Goal: Task Accomplishment & Management: Manage account settings

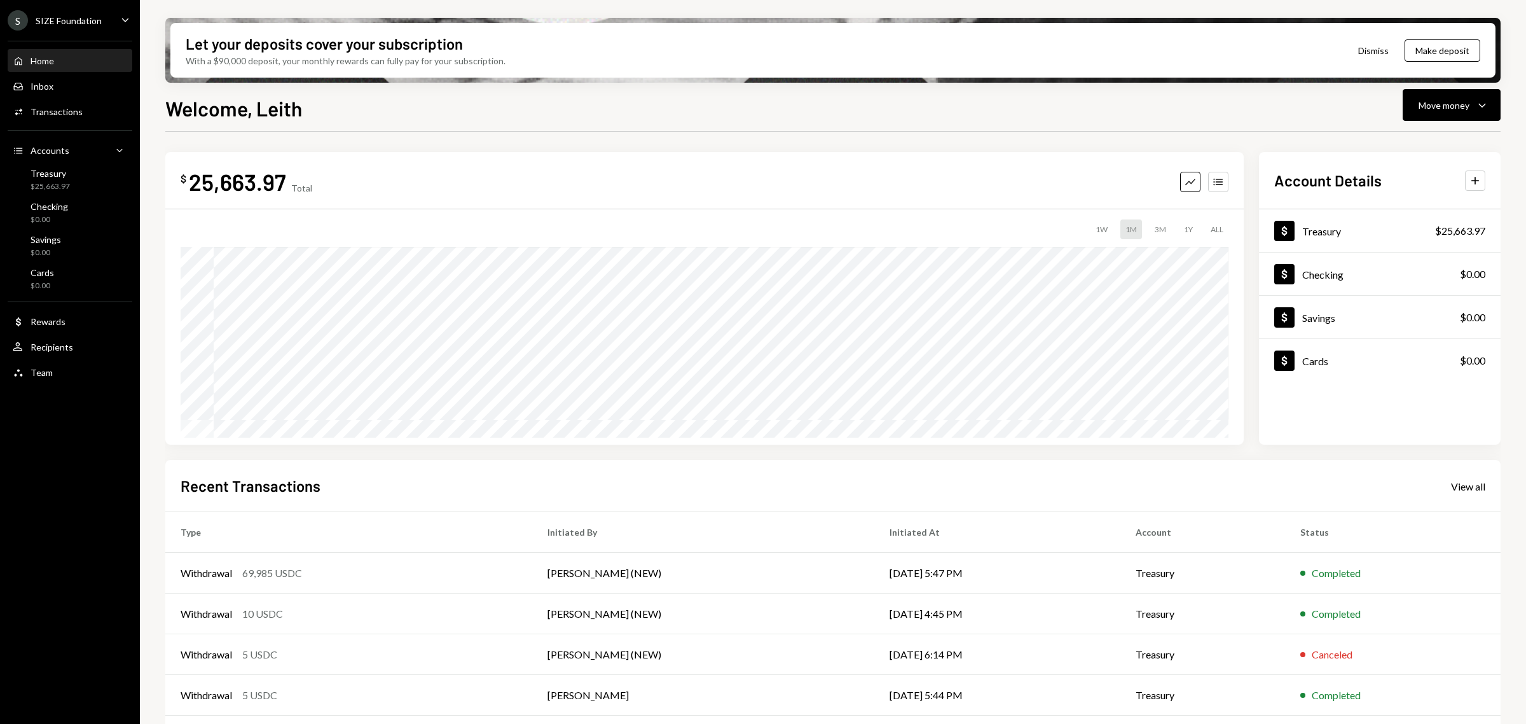
click at [67, 27] on div "S SIZE Foundation" at bounding box center [55, 20] width 94 height 20
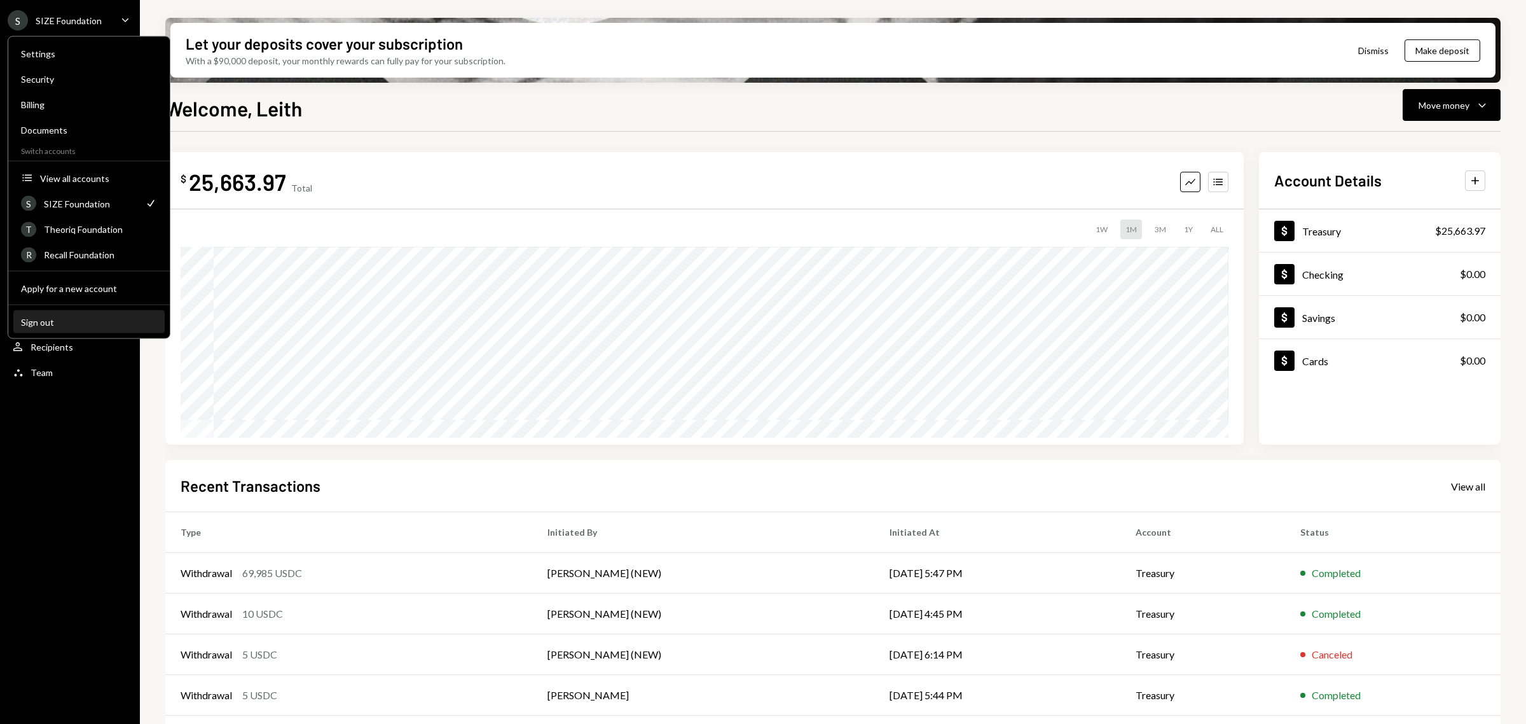
click at [72, 316] on div "Sign out" at bounding box center [89, 321] width 136 height 11
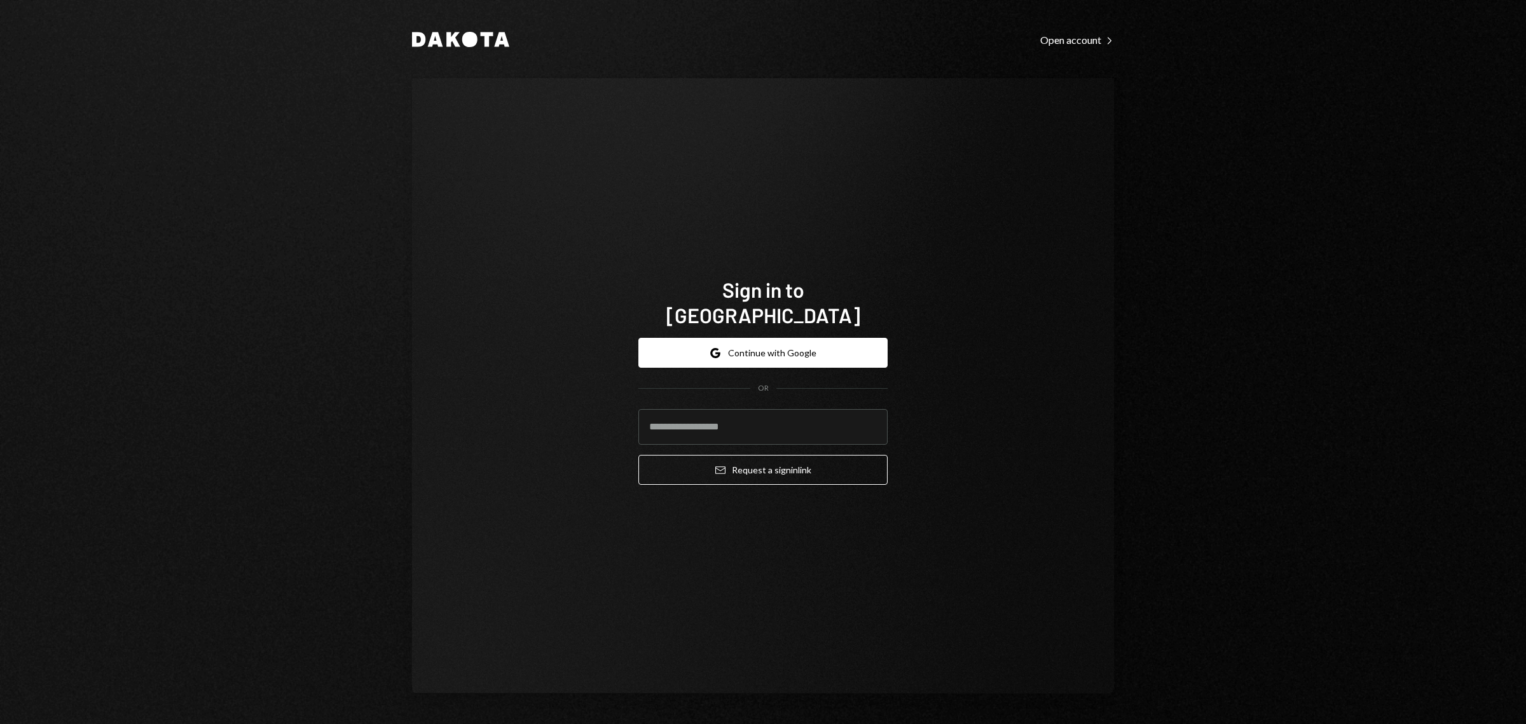
type input "**********"
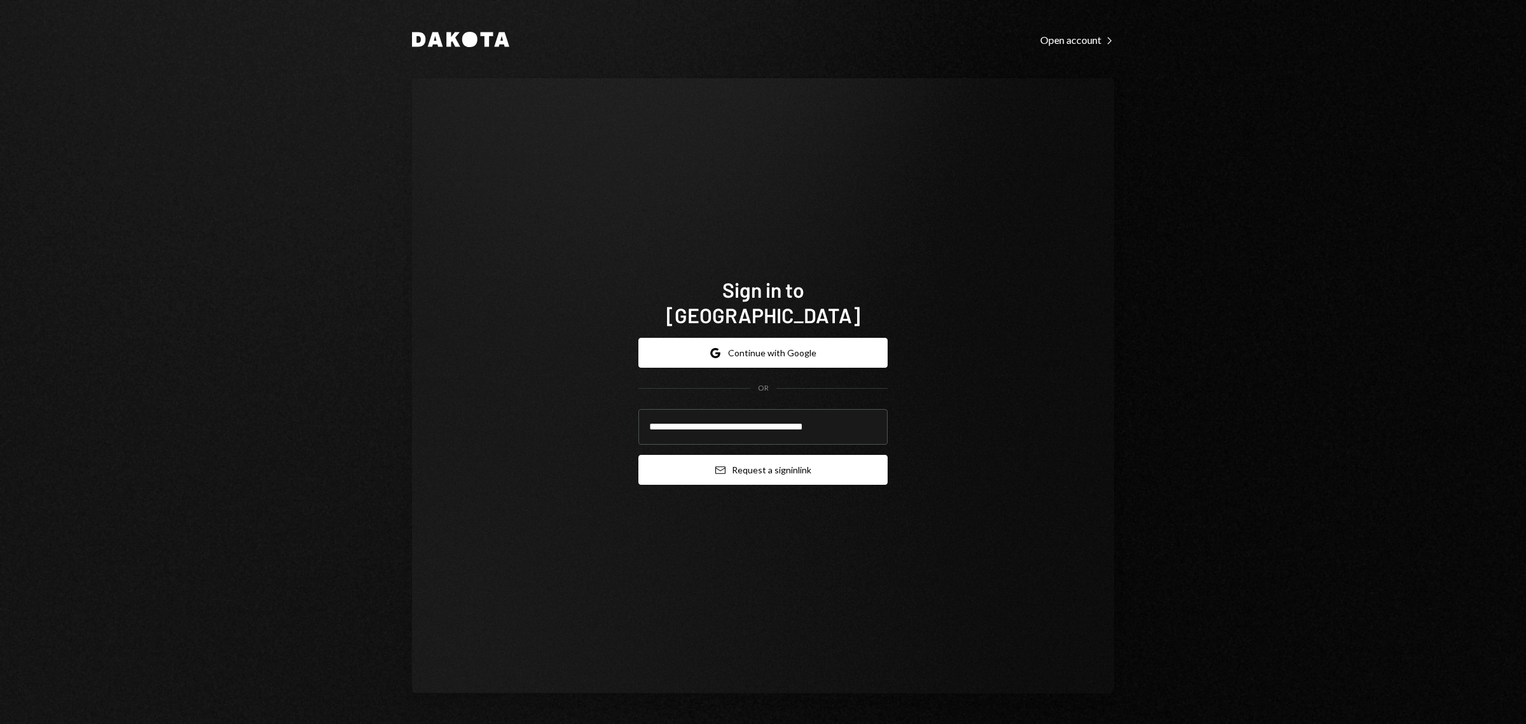
click at [783, 458] on button "Email Request a sign in link" at bounding box center [762, 470] width 249 height 30
